Goal: Task Accomplishment & Management: Use online tool/utility

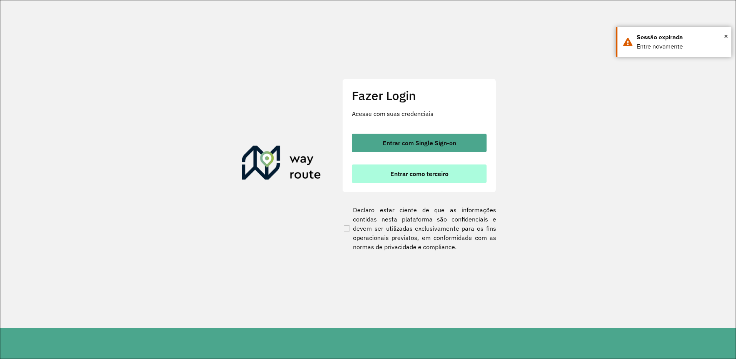
click at [411, 171] on span "Entrar como terceiro" at bounding box center [419, 174] width 58 height 6
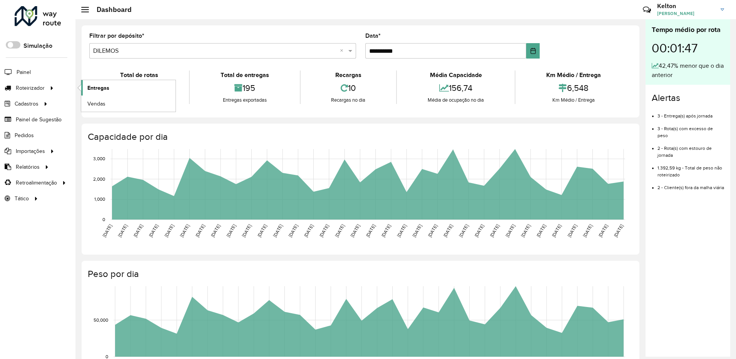
click at [100, 86] on span "Entregas" at bounding box center [98, 88] width 22 height 8
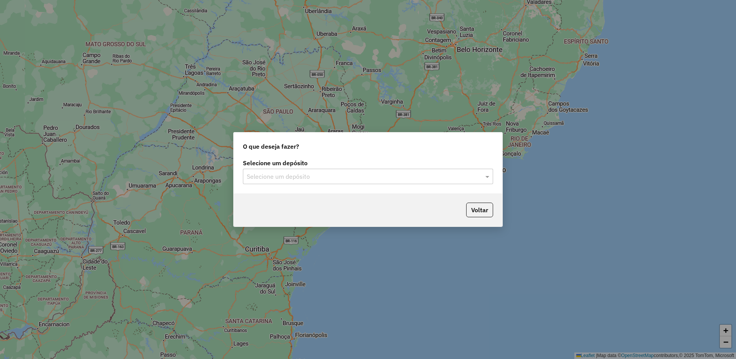
click at [352, 185] on div "Selecione um depósito Selecione um depósito" at bounding box center [368, 175] width 269 height 36
click at [328, 176] on input "text" at bounding box center [360, 176] width 227 height 9
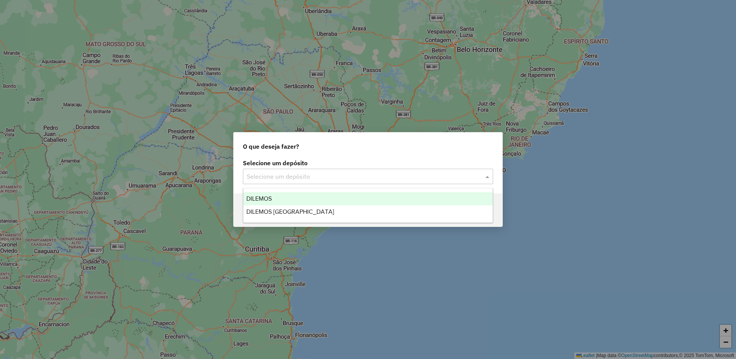
click at [256, 196] on span "DILEMOS" at bounding box center [258, 198] width 25 height 7
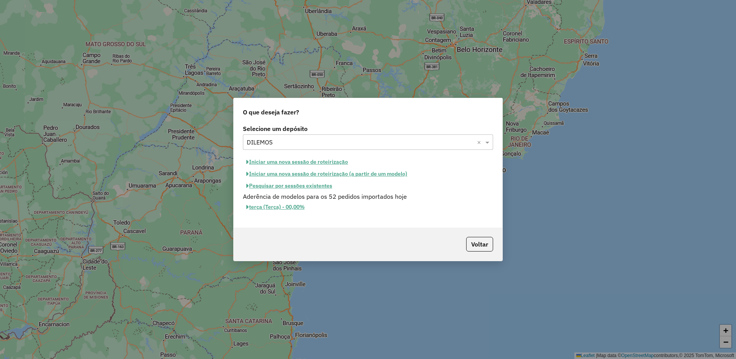
click at [308, 186] on button "Pesquisar por sessões existentes" at bounding box center [289, 186] width 93 height 12
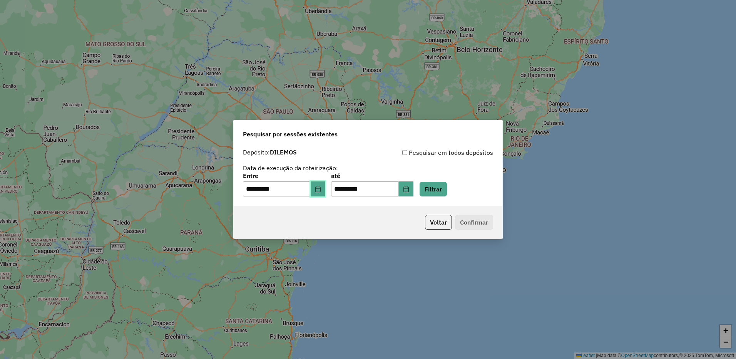
click at [325, 192] on button "Choose Date" at bounding box center [318, 188] width 15 height 15
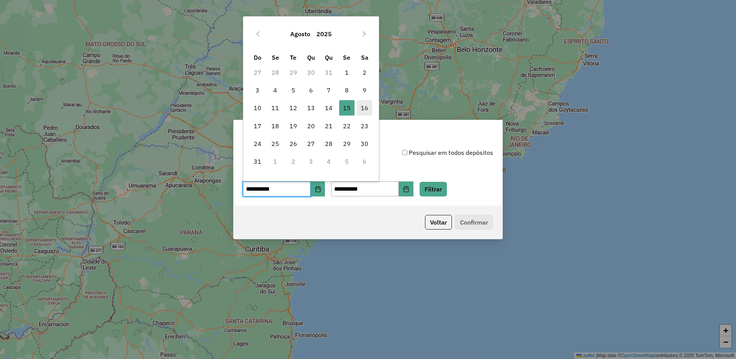
click at [365, 108] on span "16" at bounding box center [364, 107] width 15 height 15
type input "**********"
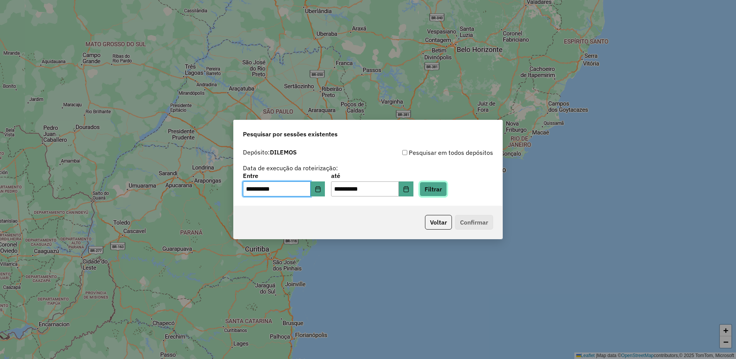
click at [441, 184] on button "Filtrar" at bounding box center [433, 189] width 27 height 15
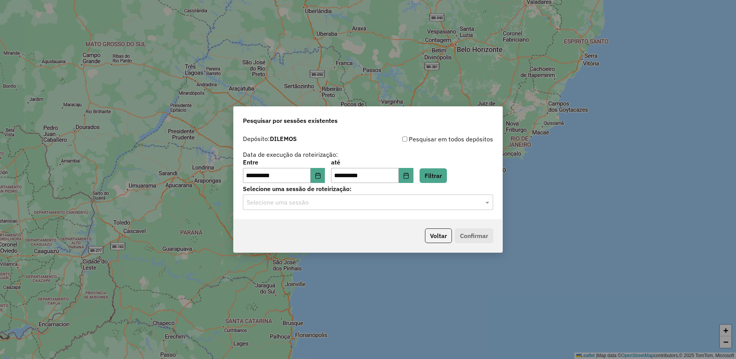
click at [361, 204] on input "text" at bounding box center [360, 202] width 227 height 9
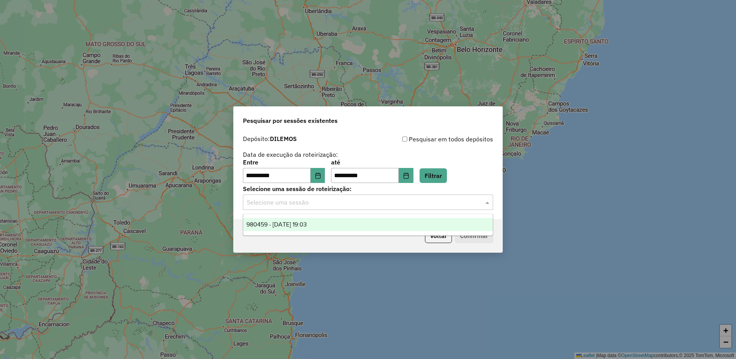
click at [307, 222] on span "980459 - 16/08/2025 19:03" at bounding box center [276, 224] width 60 height 7
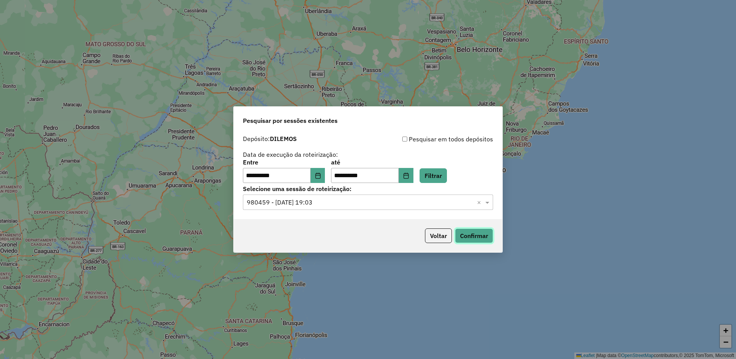
click at [479, 239] on button "Confirmar" at bounding box center [474, 235] width 38 height 15
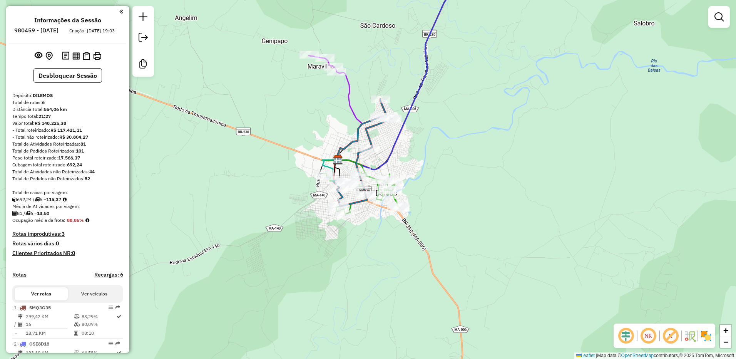
drag, startPoint x: 390, startPoint y: 172, endPoint x: 414, endPoint y: 156, distance: 29.1
click at [414, 156] on div "Janela de atendimento Grade de atendimento Capacidade Transportadoras Veículos …" at bounding box center [368, 179] width 736 height 359
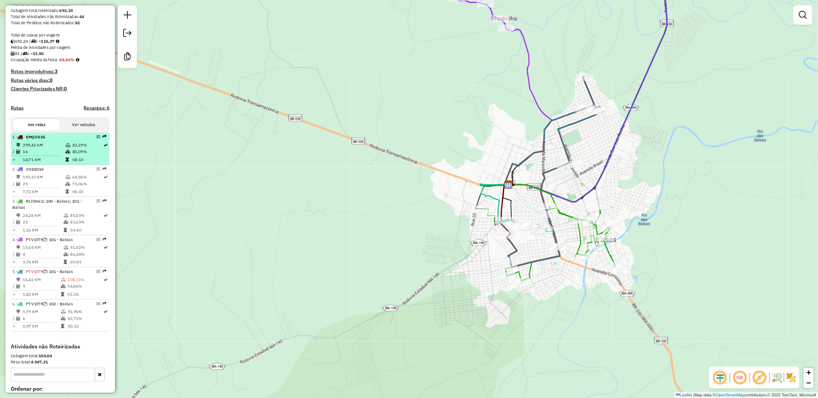
scroll to position [153, 0]
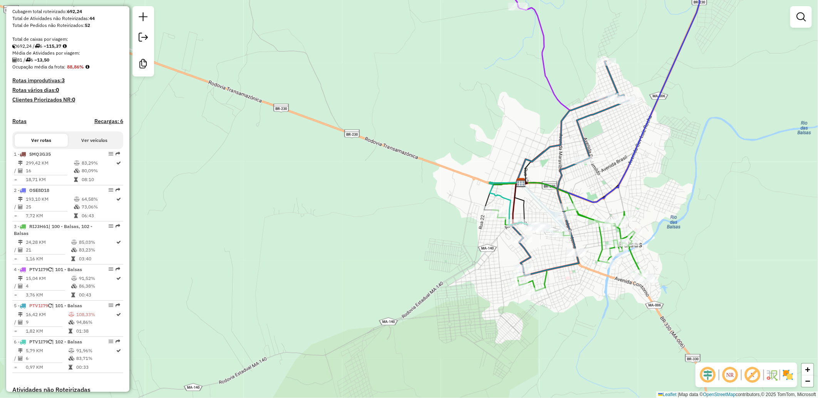
click at [267, 1] on div "Janela de atendimento Grade de atendimento Capacidade Transportadoras Veículos …" at bounding box center [409, 199] width 818 height 398
